Goal: Information Seeking & Learning: Check status

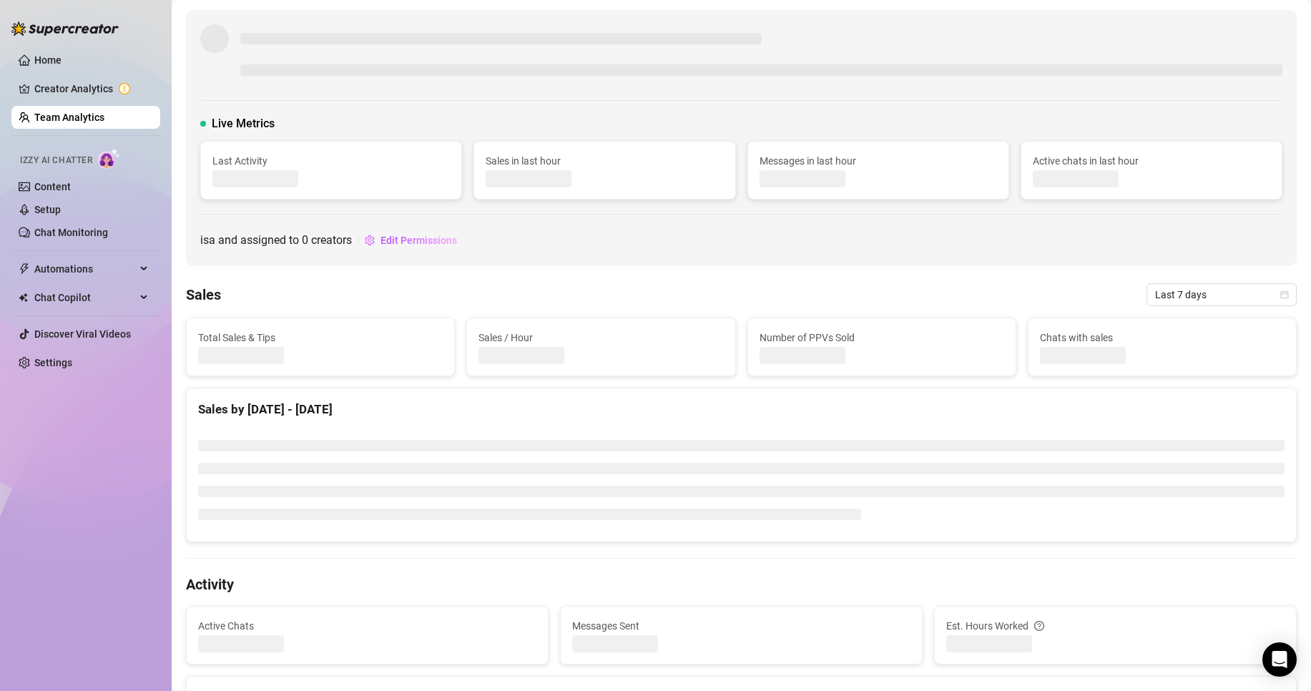
click at [710, 472] on li at bounding box center [741, 468] width 1086 height 11
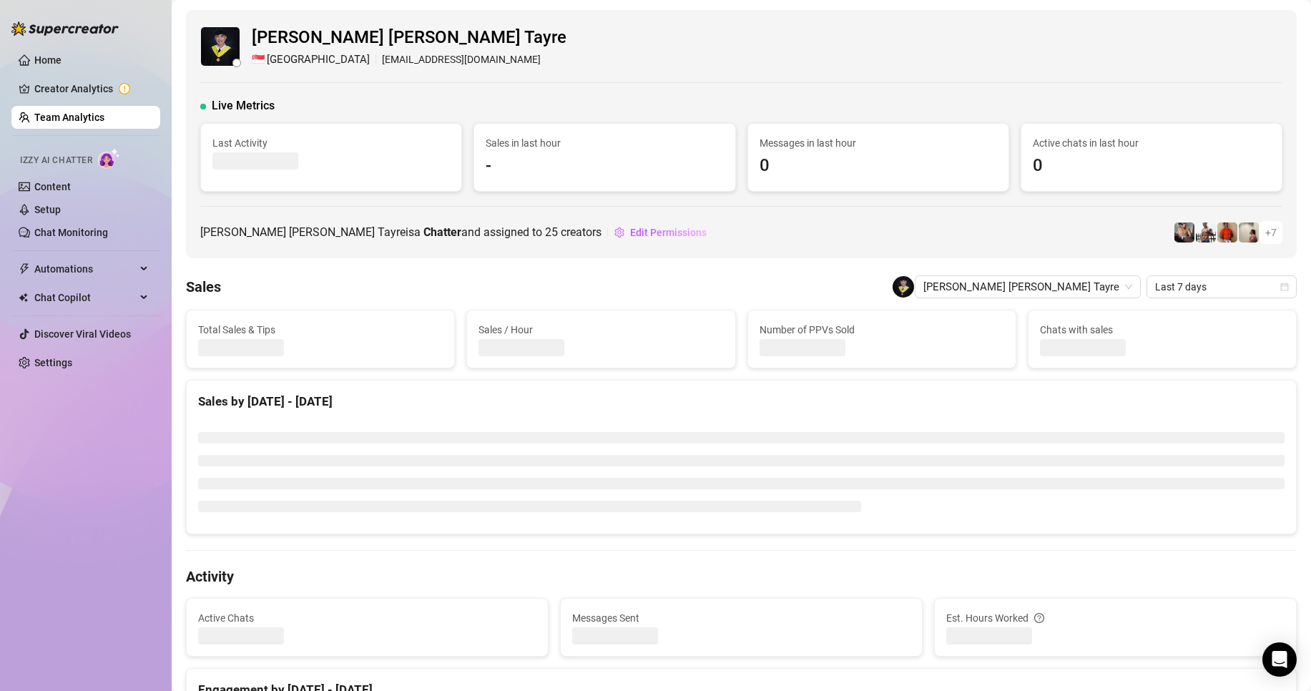
click at [92, 119] on link "Team Analytics" at bounding box center [69, 117] width 70 height 11
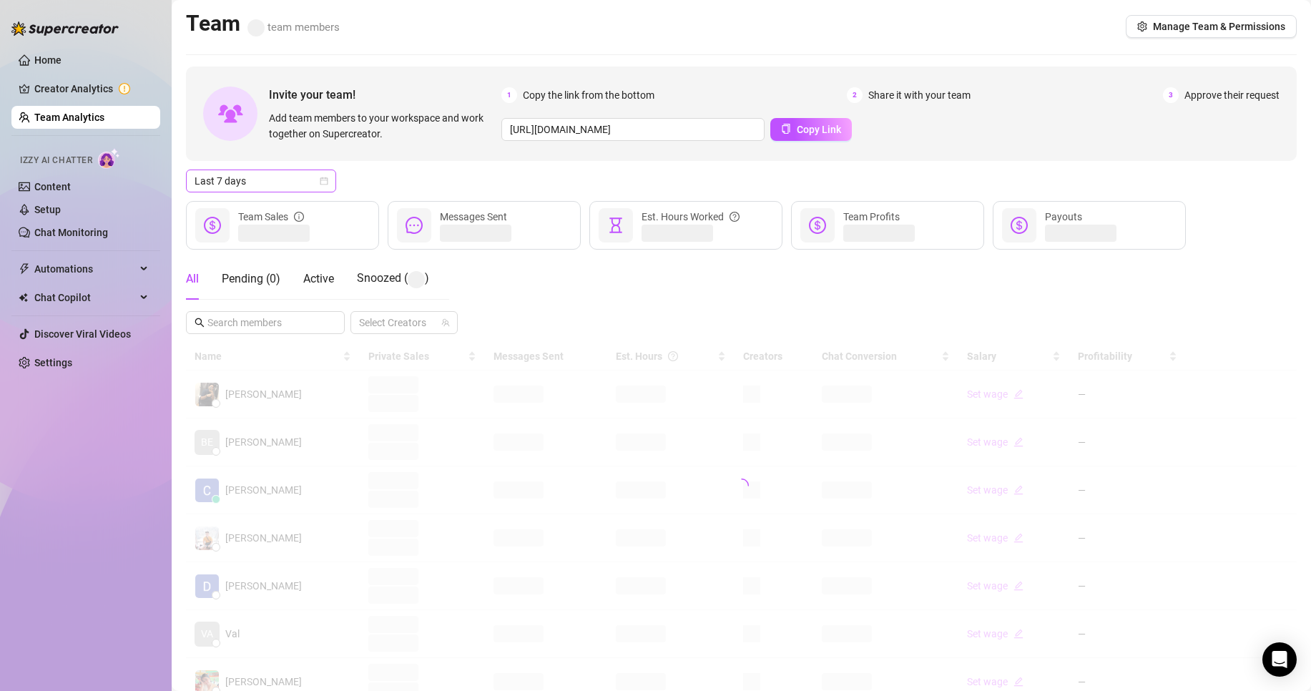
click at [272, 185] on span "Last 7 days" at bounding box center [260, 180] width 133 height 21
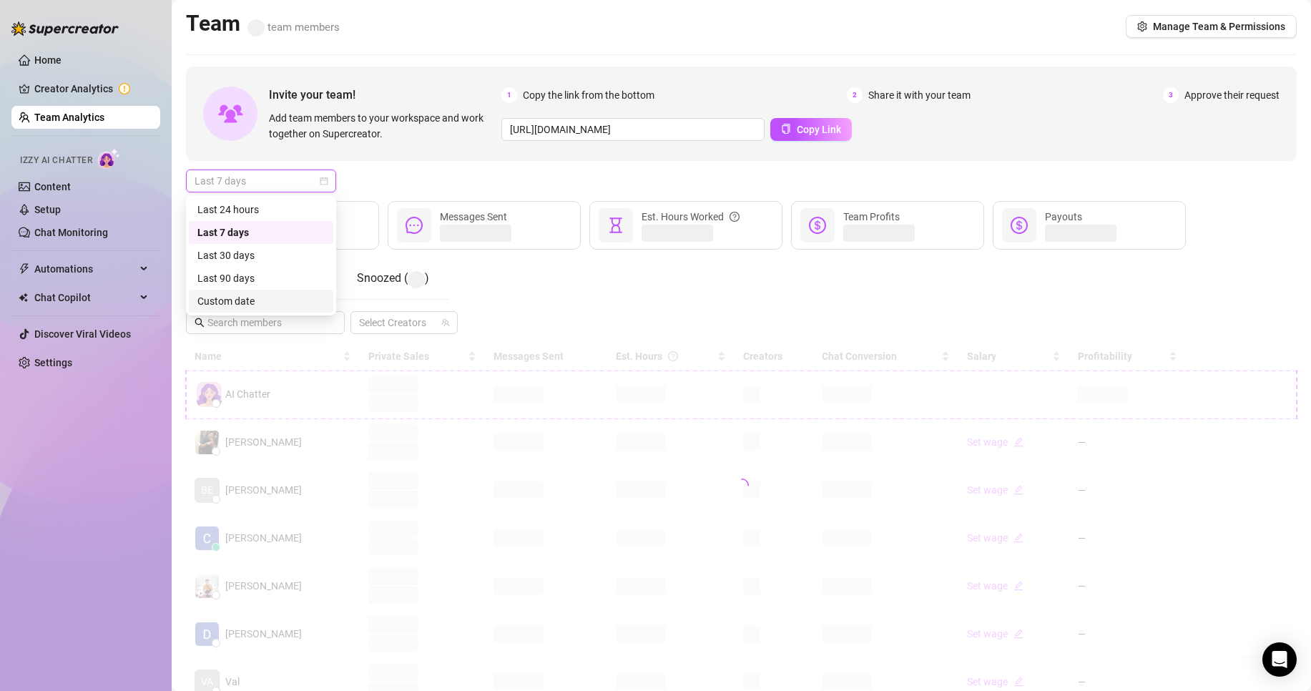
click at [232, 292] on div "Custom date" at bounding box center [261, 301] width 144 height 23
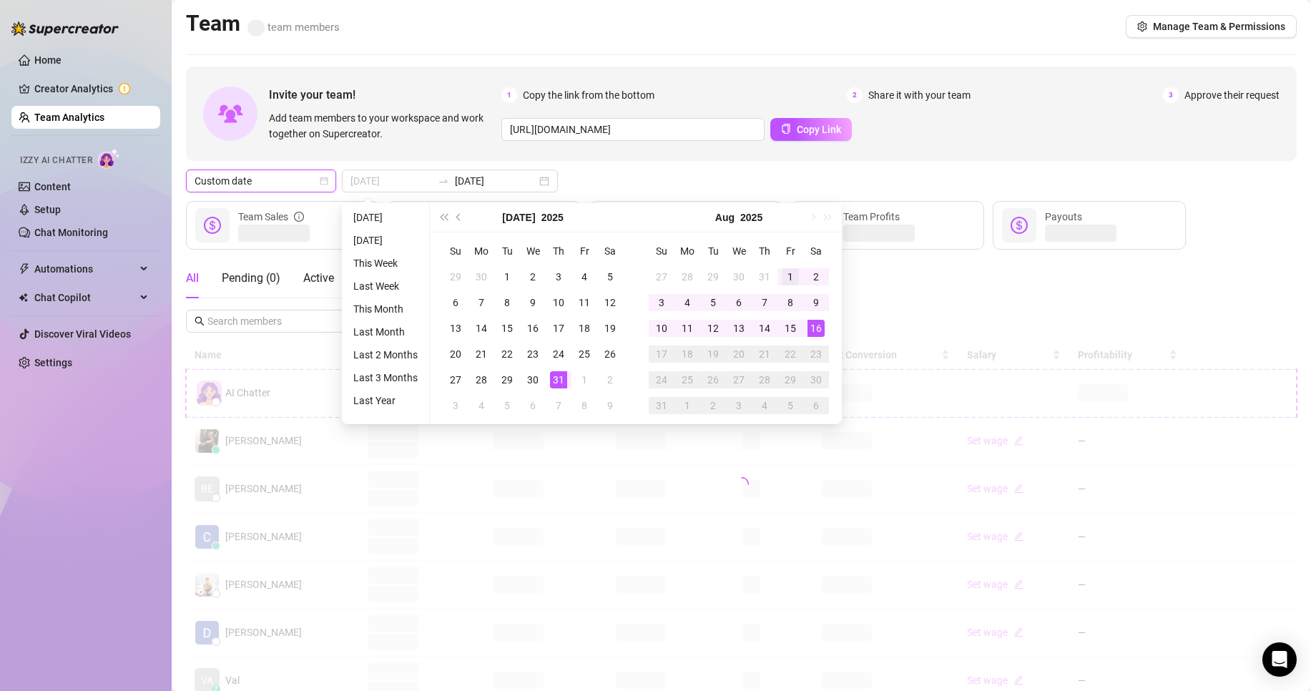
type input "[DATE]"
click at [787, 272] on div "1" at bounding box center [789, 276] width 17 height 17
type input "[DATE]"
click at [794, 325] on div "15" at bounding box center [789, 328] width 17 height 17
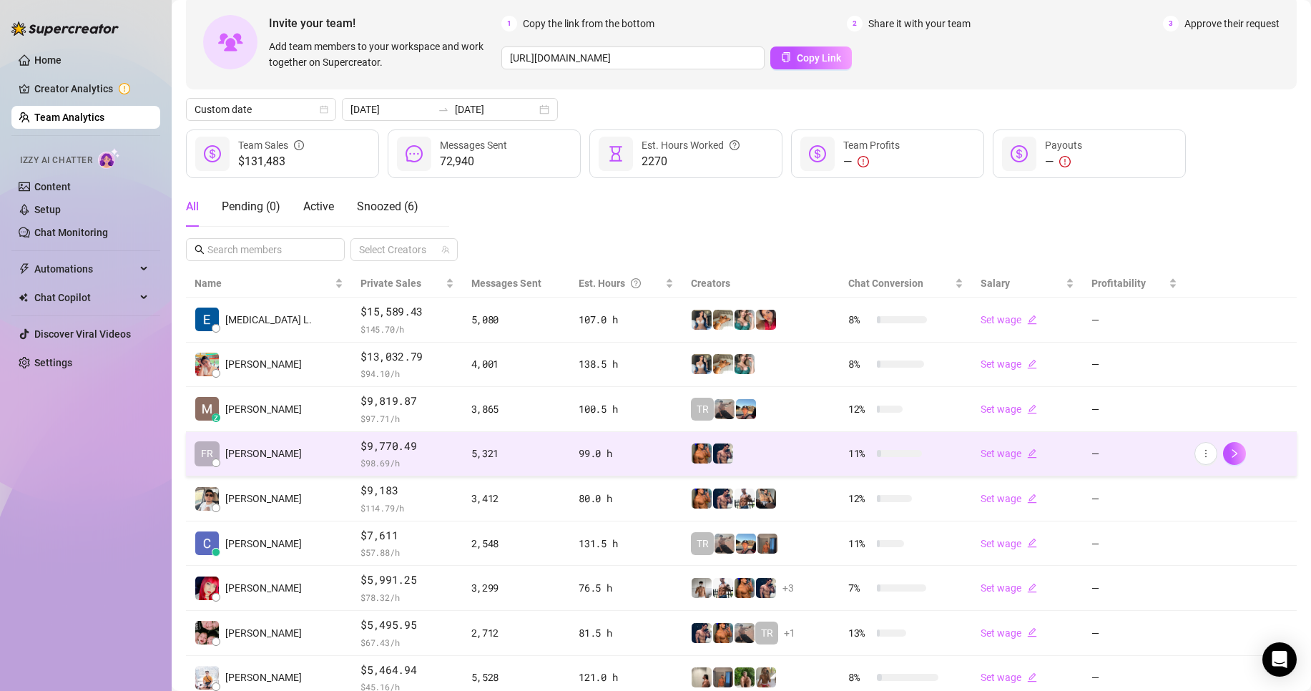
scroll to position [209, 0]
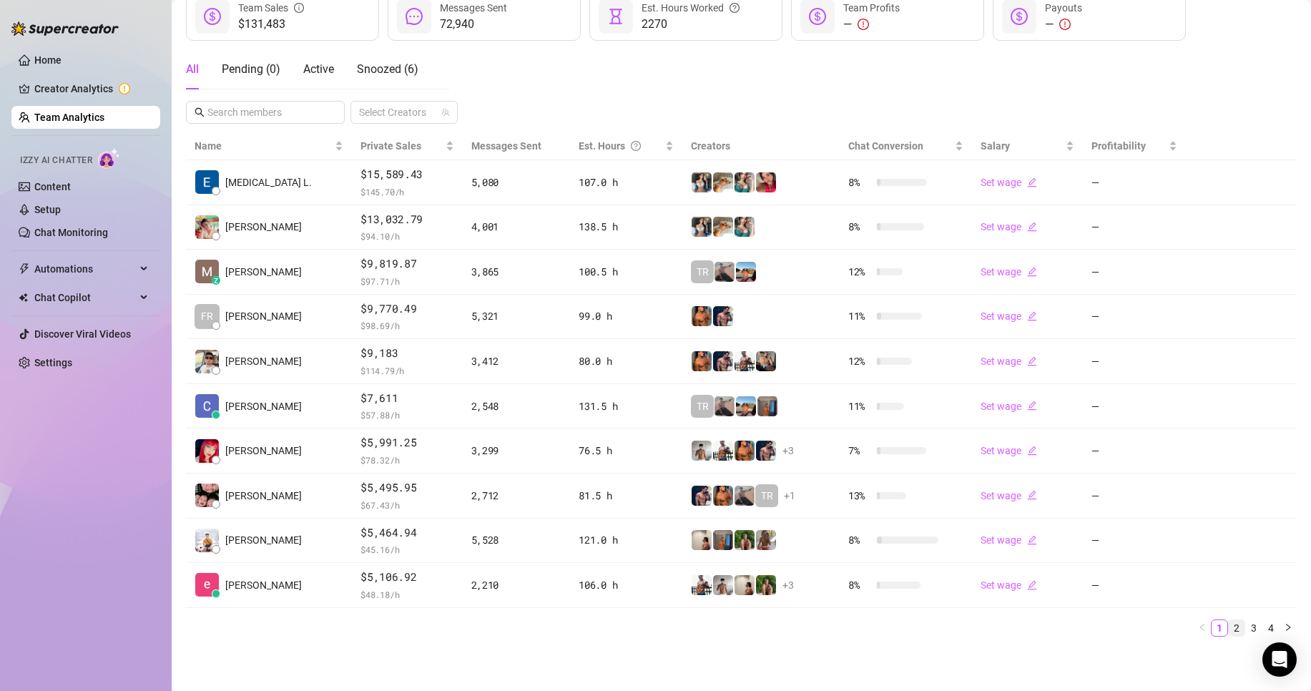
click at [1228, 629] on link "2" at bounding box center [1236, 628] width 16 height 16
